Goal: Information Seeking & Learning: Learn about a topic

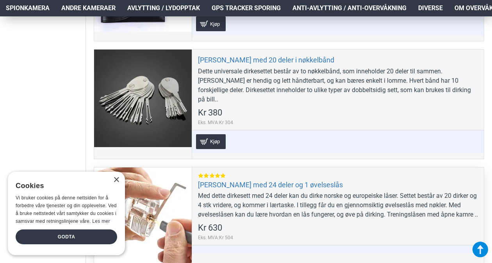
scroll to position [391, 0]
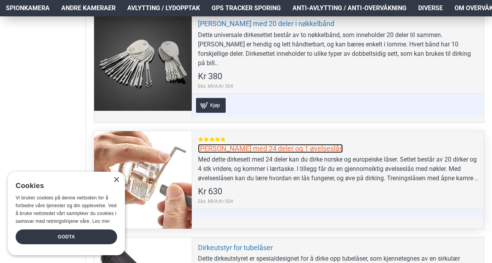
click at [291, 144] on link "[PERSON_NAME] med 24 deler og 1 øvelseslås" at bounding box center [270, 148] width 145 height 9
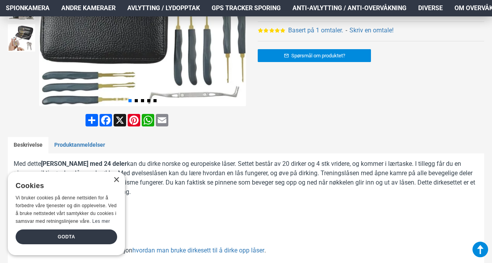
scroll to position [39, 0]
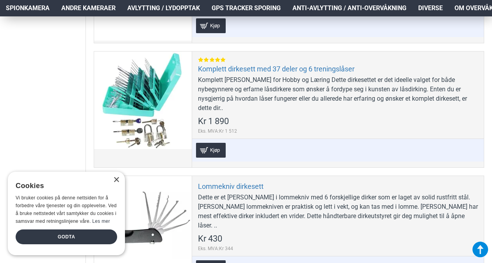
scroll to position [781, 0]
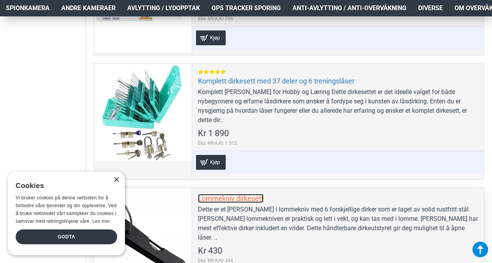
click at [256, 194] on link "Lommekniv dirkesett" at bounding box center [231, 198] width 66 height 9
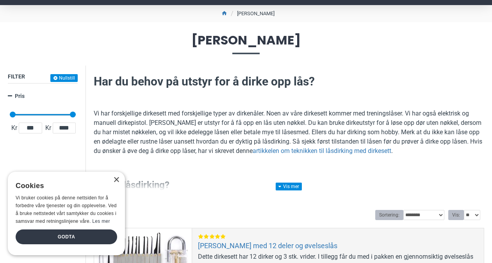
scroll to position [0, 0]
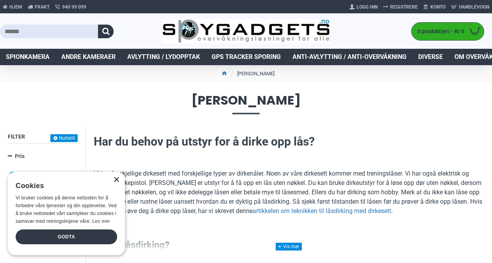
click at [116, 181] on div "×" at bounding box center [116, 180] width 6 height 6
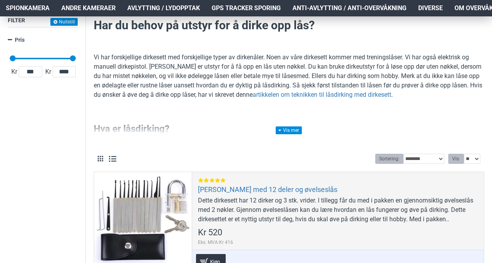
scroll to position [117, 0]
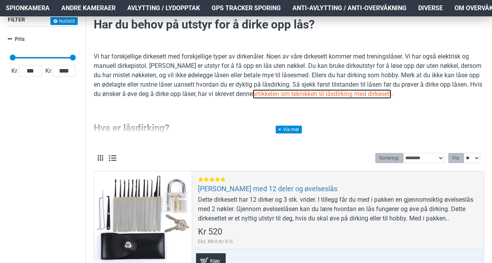
click at [359, 95] on link "artikkelen om teknikken til låsdirking med dirkesett" at bounding box center [322, 93] width 139 height 9
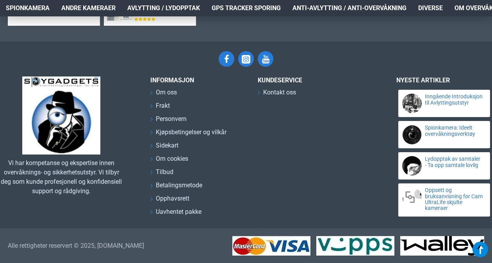
scroll to position [2930, 0]
